Goal: Communication & Community: Answer question/provide support

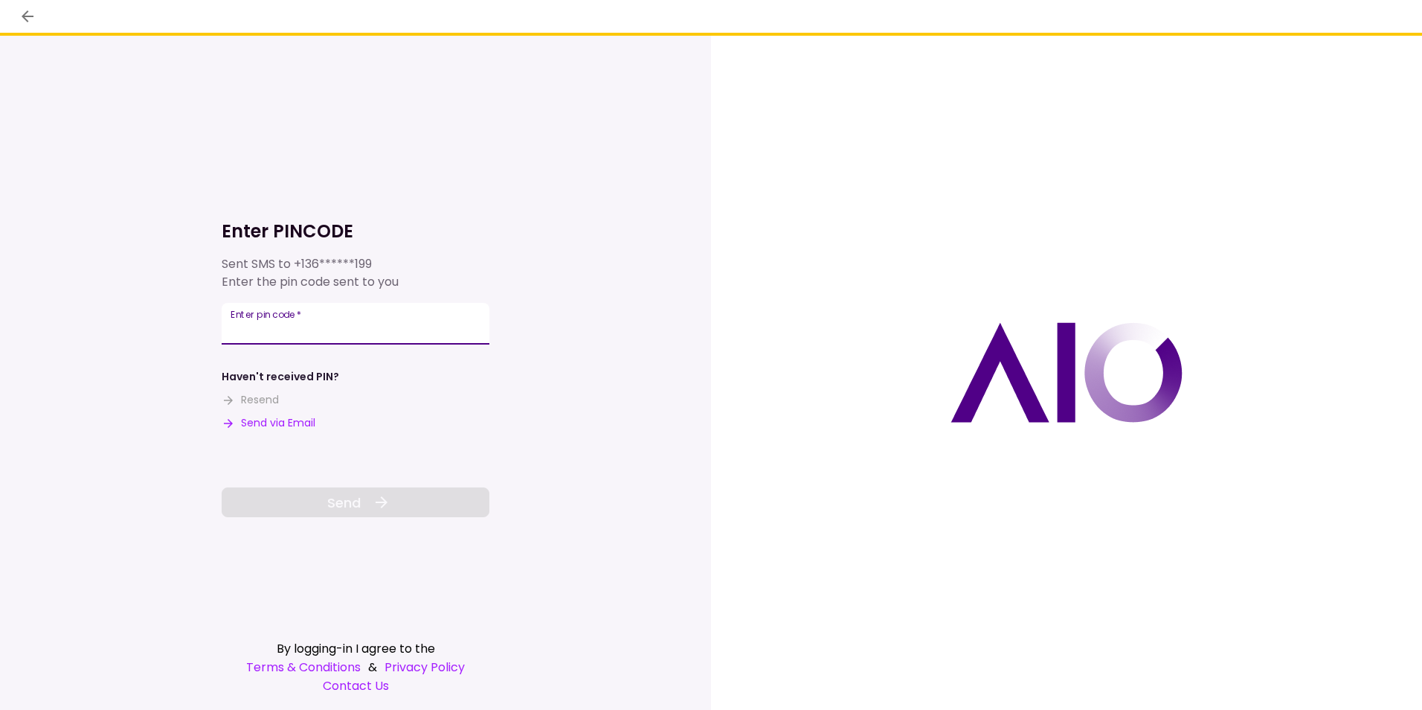
click at [319, 324] on input "Enter pin code   *" at bounding box center [356, 324] width 268 height 42
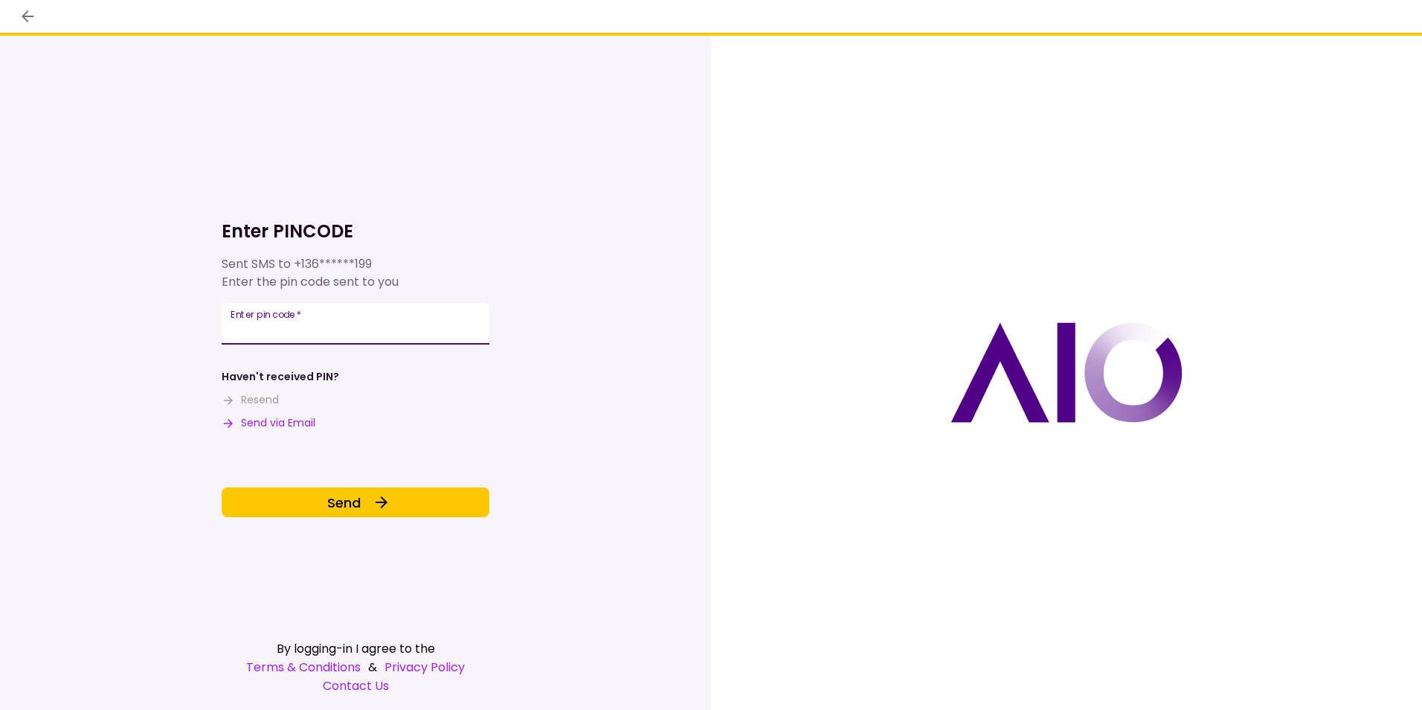
type input "******"
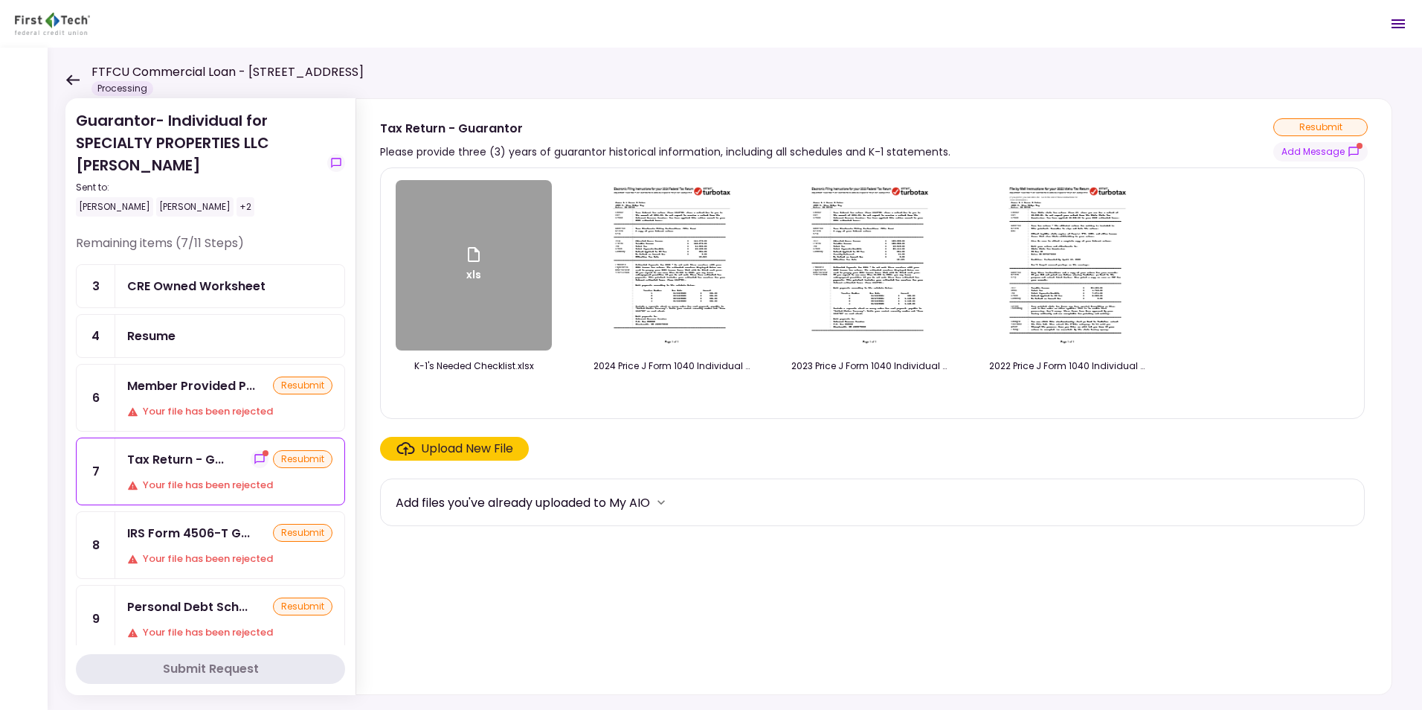
click at [1394, 24] on icon "Open menu" at bounding box center [1398, 23] width 13 height 9
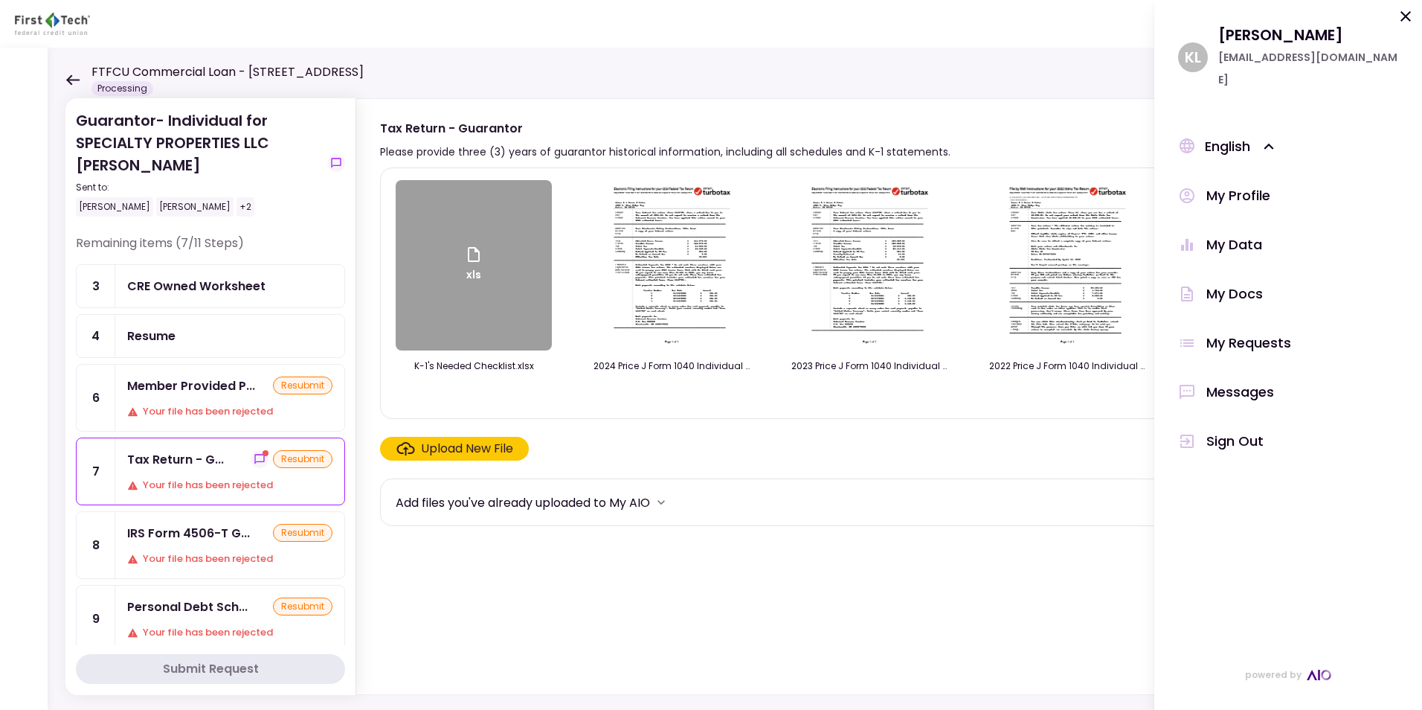
click at [1244, 381] on div "Messages" at bounding box center [1240, 392] width 68 height 22
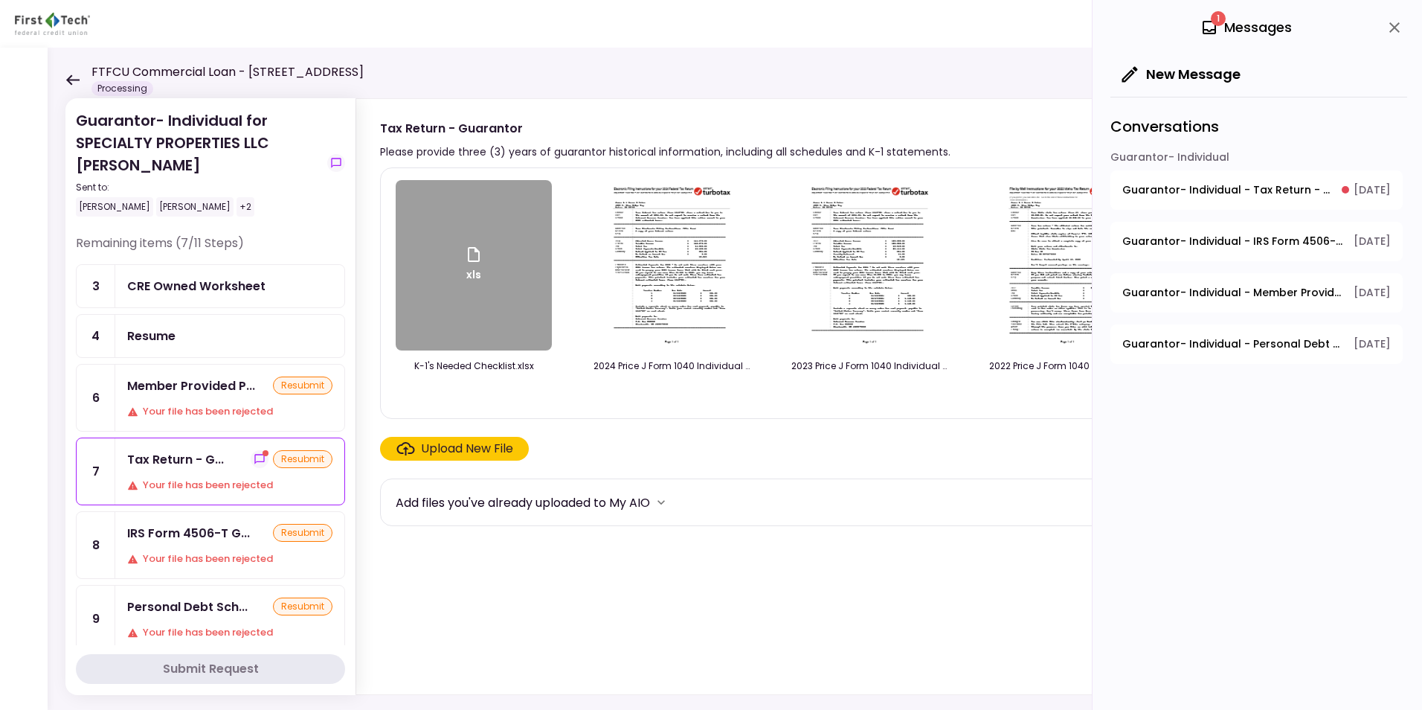
click at [1211, 182] on span "Guarantor- Individual - Tax Return - Guarantor" at bounding box center [1226, 190] width 209 height 16
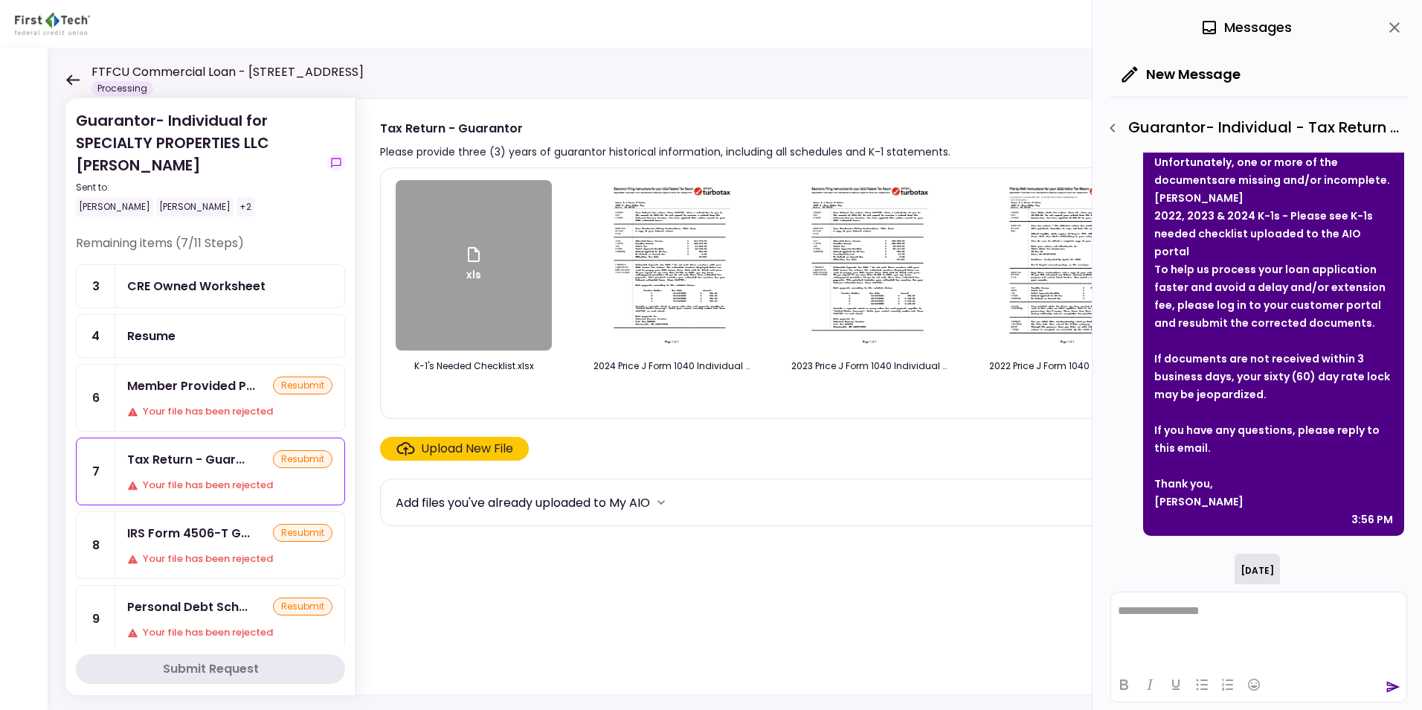
scroll to position [376, 0]
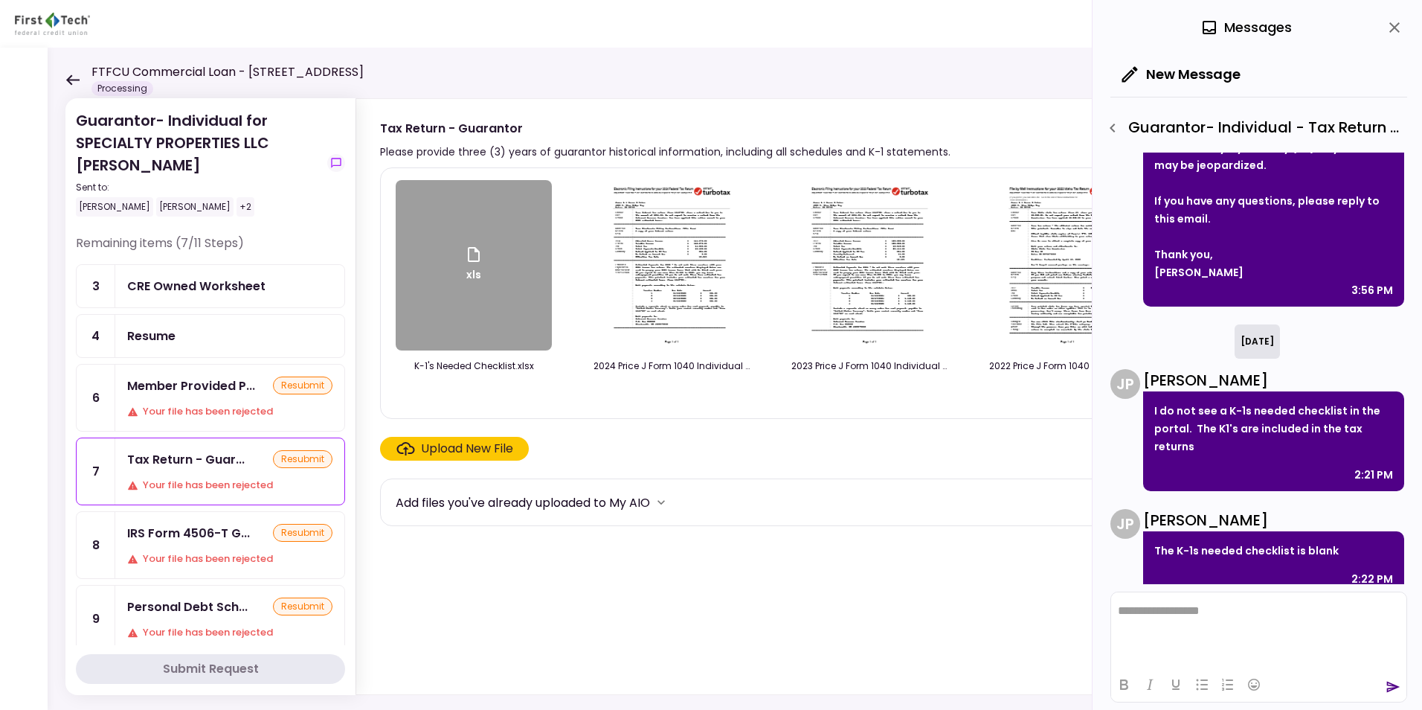
click at [71, 77] on icon at bounding box center [72, 79] width 13 height 10
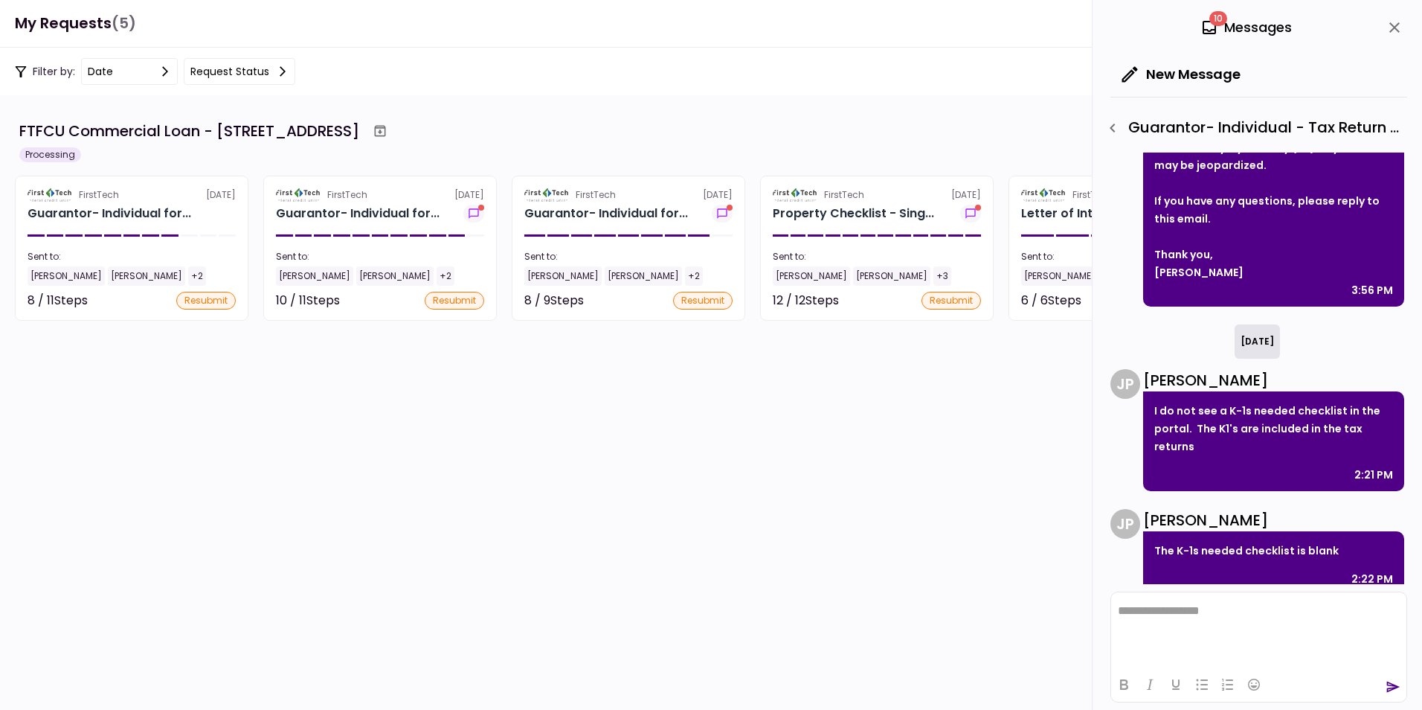
scroll to position [338, 0]
